Goal: Check status: Check status

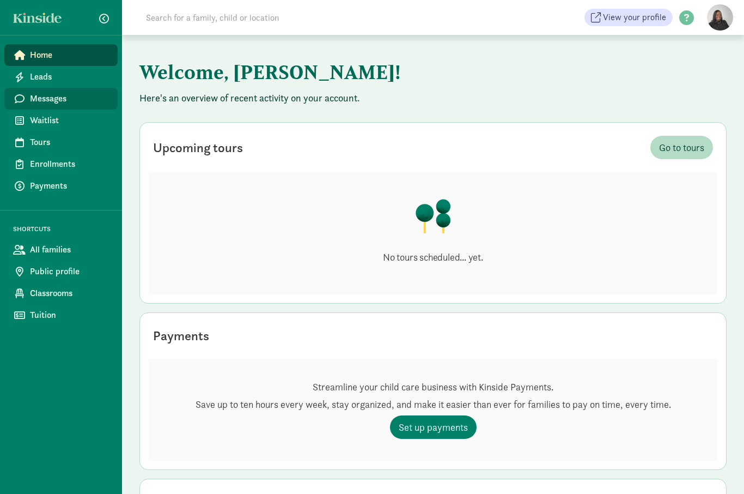
click at [44, 105] on link "Messages" at bounding box center [60, 99] width 113 height 22
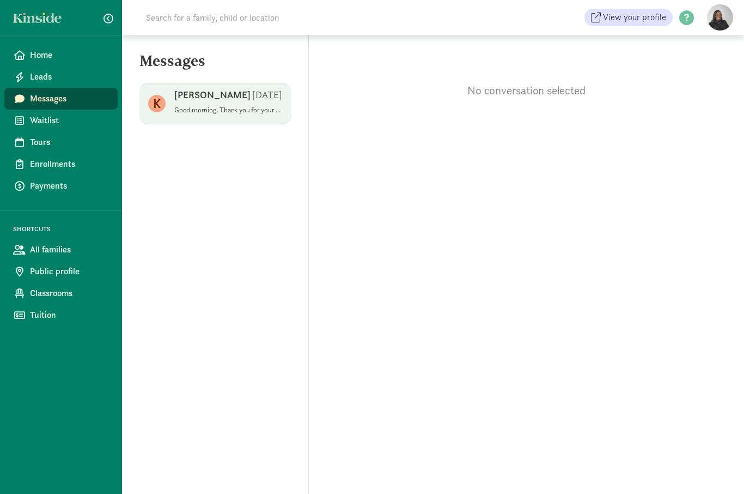
click at [191, 108] on p "Good morning. Thank you for your interest in Under the Son [DEMOGRAPHIC_DATA] A…" at bounding box center [228, 110] width 108 height 9
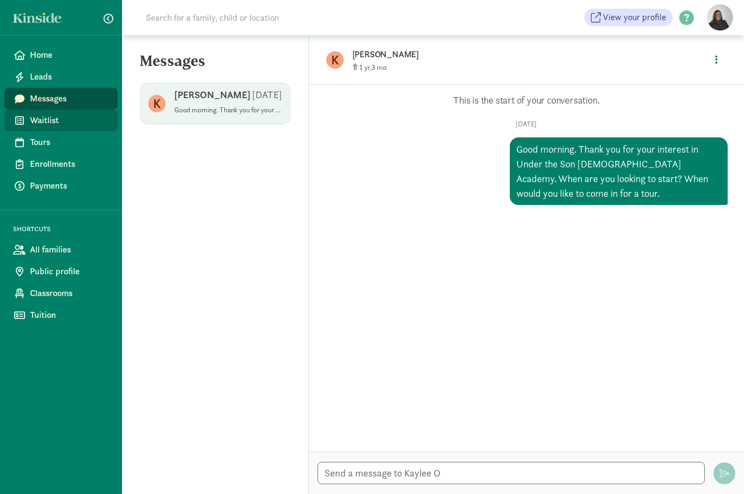
click at [35, 113] on link "Waitlist" at bounding box center [60, 121] width 113 height 22
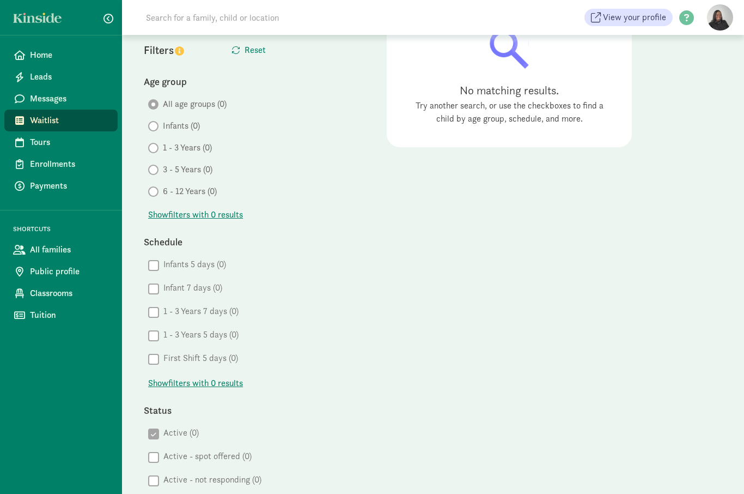
scroll to position [69, 0]
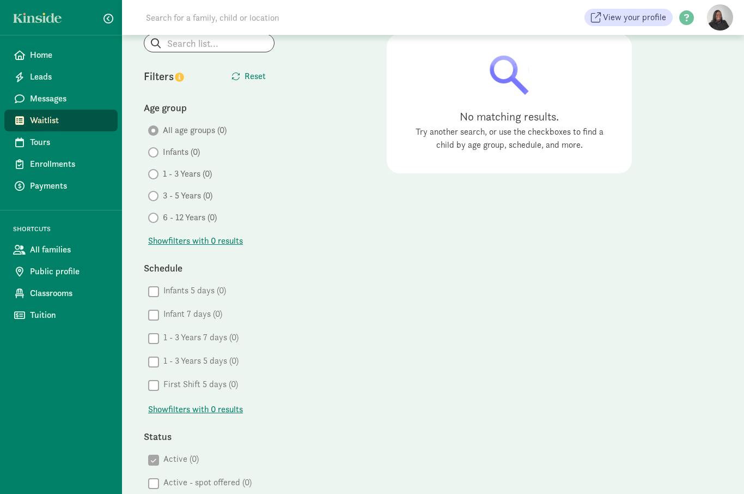
click at [160, 181] on div "All age groups (0) Infants (0) 1 - 3 Years (0) 3 - 5 Years (0) 6 - 12 Years (0)" at bounding box center [209, 174] width 131 height 100
click at [153, 180] on div "All age groups (0) Infants (0) 1 - 3 Years (0) 3 - 5 Years (0) 6 - 12 Years (0)" at bounding box center [209, 174] width 131 height 100
click at [139, 210] on div "My waitlist Invite family Export Show filters Filters Reset Age group All age g…" at bounding box center [433, 402] width 622 height 873
click at [152, 260] on div "Age group All age groups (0) Infants (0) 1 - 3 Years (0) 3 - 5 Years (0) 6 - 12…" at bounding box center [209, 337] width 131 height 155
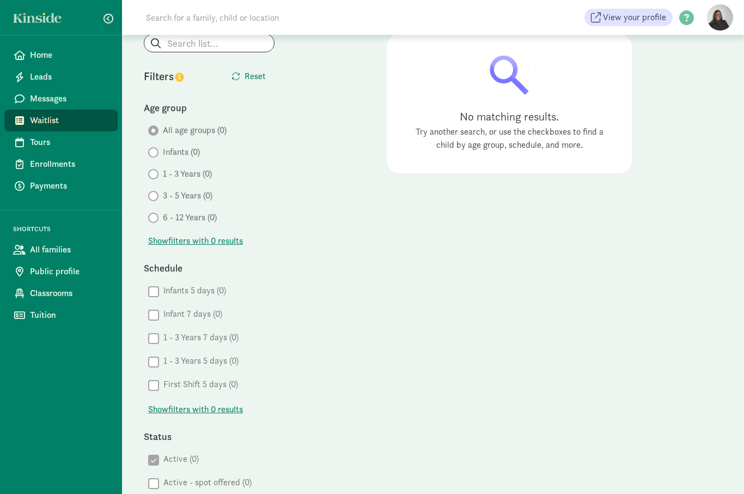
click at [157, 173] on span at bounding box center [153, 174] width 10 height 10
click at [187, 245] on span "Show filters with 0 results" at bounding box center [195, 240] width 95 height 13
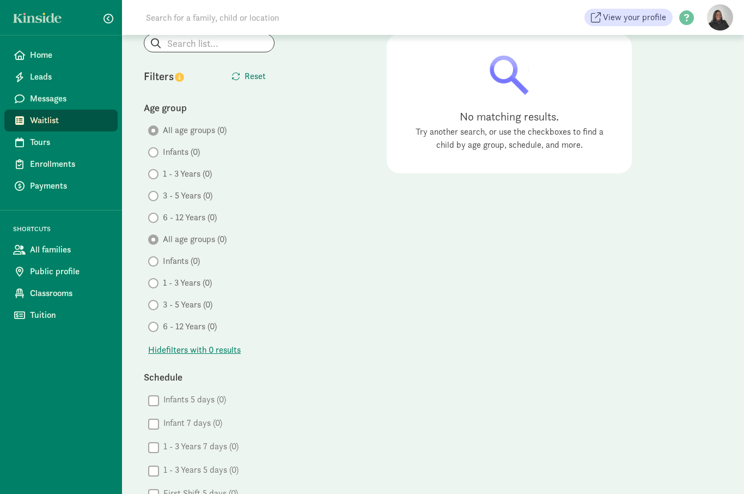
click at [147, 266] on div "All age groups (0) Infants (0) 1 - 3 Years (0) 3 - 5 Years (0) 6 - 12 Years (0)" at bounding box center [209, 283] width 131 height 100
click at [153, 268] on div "All age groups (0) Infants (0) 1 - 3 Years (0) 3 - 5 Years (0) 6 - 12 Years (0)" at bounding box center [209, 283] width 131 height 100
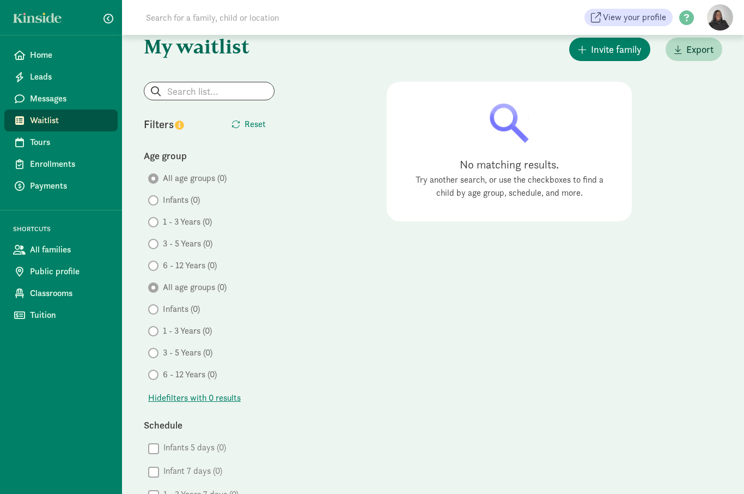
scroll to position [0, 0]
